Goal: Find specific fact

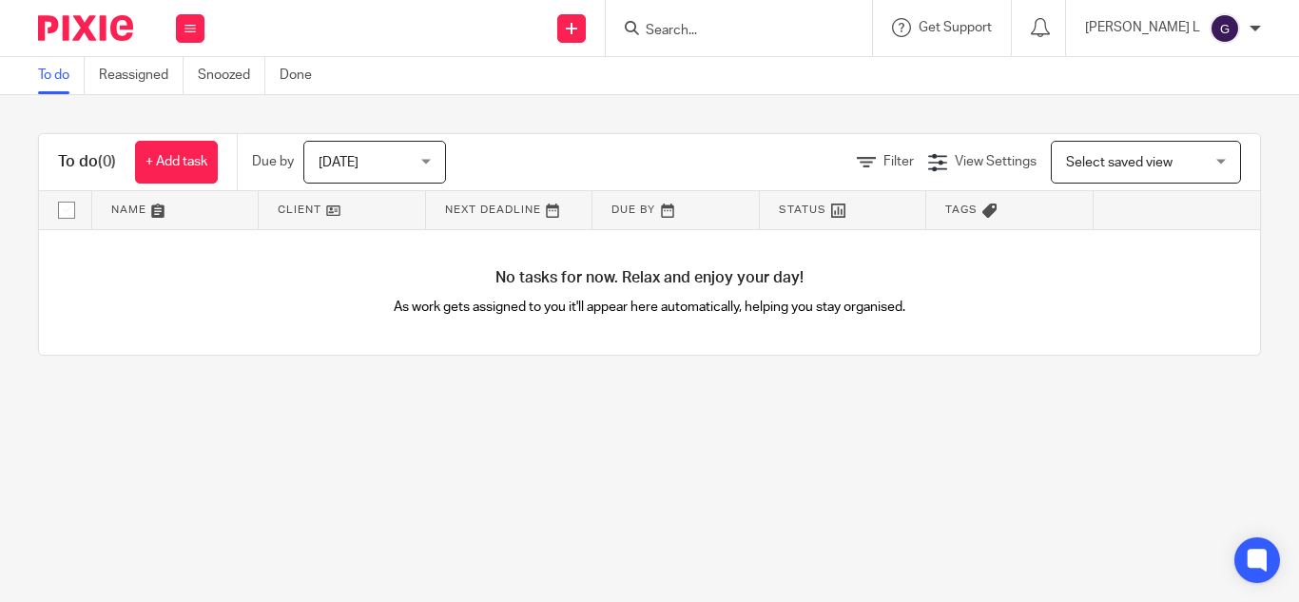
click at [775, 36] on input "Search" at bounding box center [729, 31] width 171 height 17
click at [749, 32] on input "Search" at bounding box center [729, 31] width 171 height 17
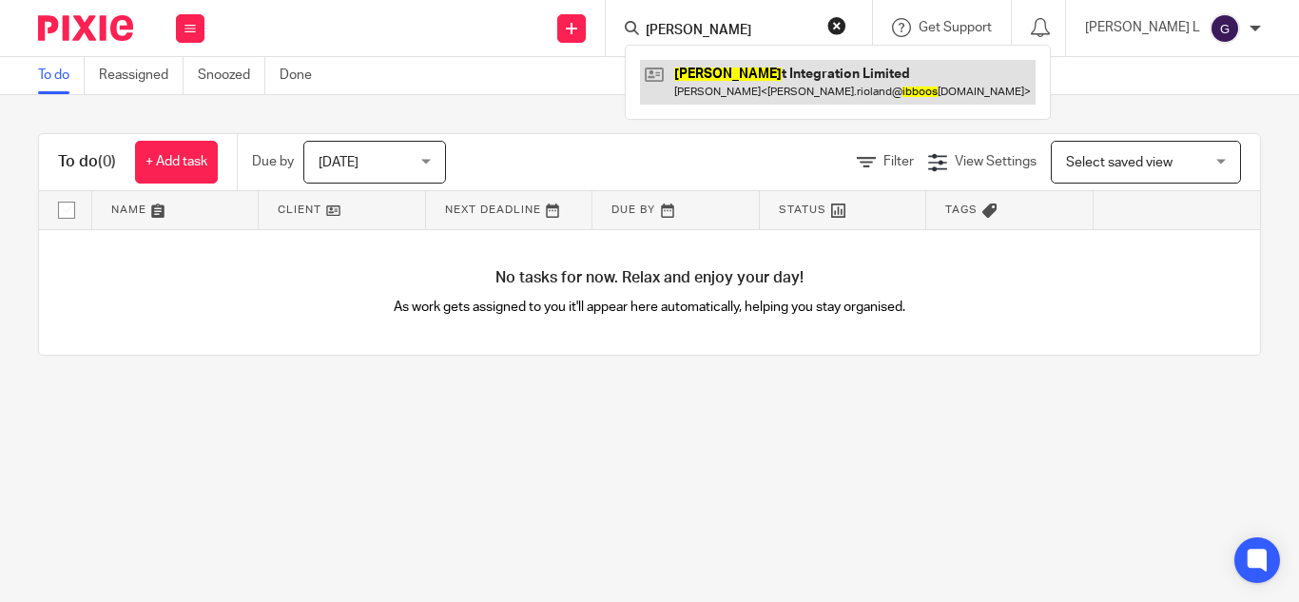
type input "[PERSON_NAME]"
click at [837, 104] on link at bounding box center [838, 82] width 396 height 44
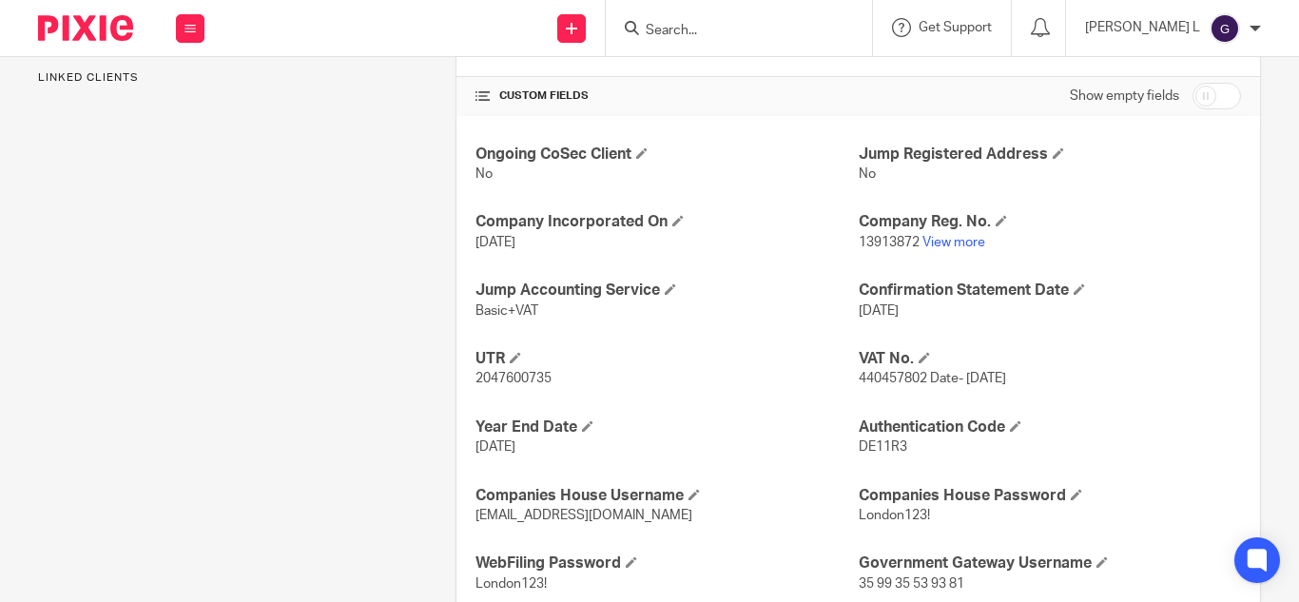
scroll to position [666, 0]
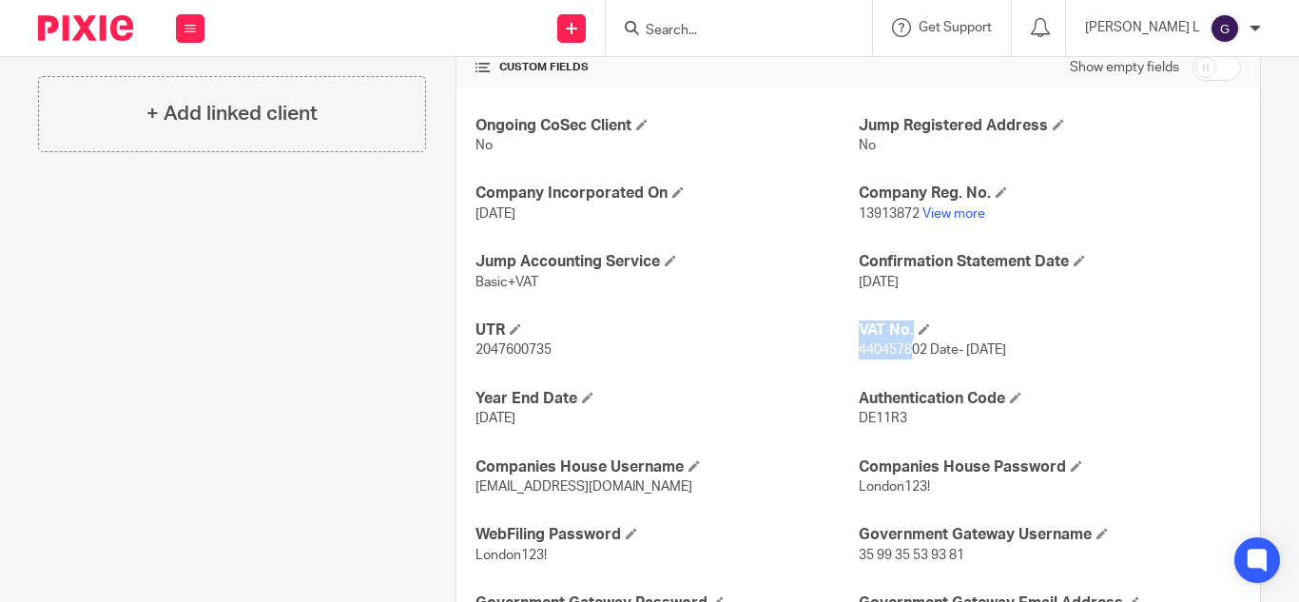
drag, startPoint x: 843, startPoint y: 345, endPoint x: 906, endPoint y: 359, distance: 65.3
click at [906, 359] on div "Ongoing CoSec Client No Jump Registered Address No Company Incorporated On 14 F…" at bounding box center [858, 442] width 804 height 711
click at [910, 345] on span "440457802 Date- 26/5/2023" at bounding box center [932, 349] width 147 height 13
drag, startPoint x: 921, startPoint y: 353, endPoint x: 849, endPoint y: 351, distance: 71.3
click at [859, 351] on span "440457802 Date- 26/5/2023" at bounding box center [932, 349] width 147 height 13
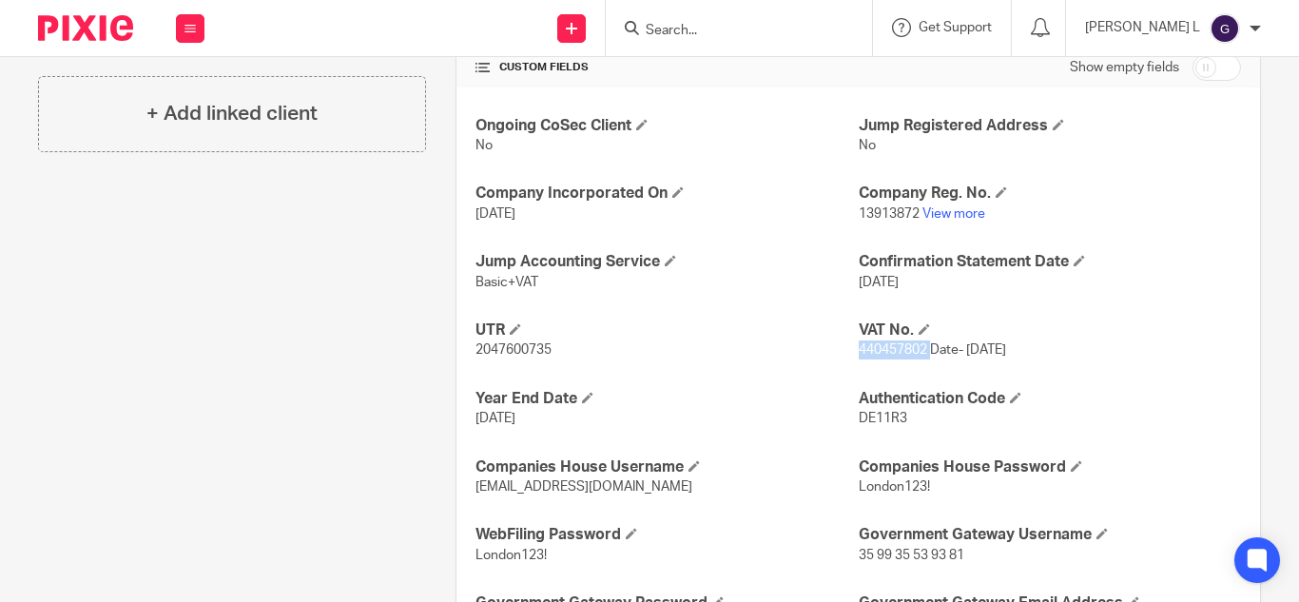
copy span "440457802"
